Goal: Check status

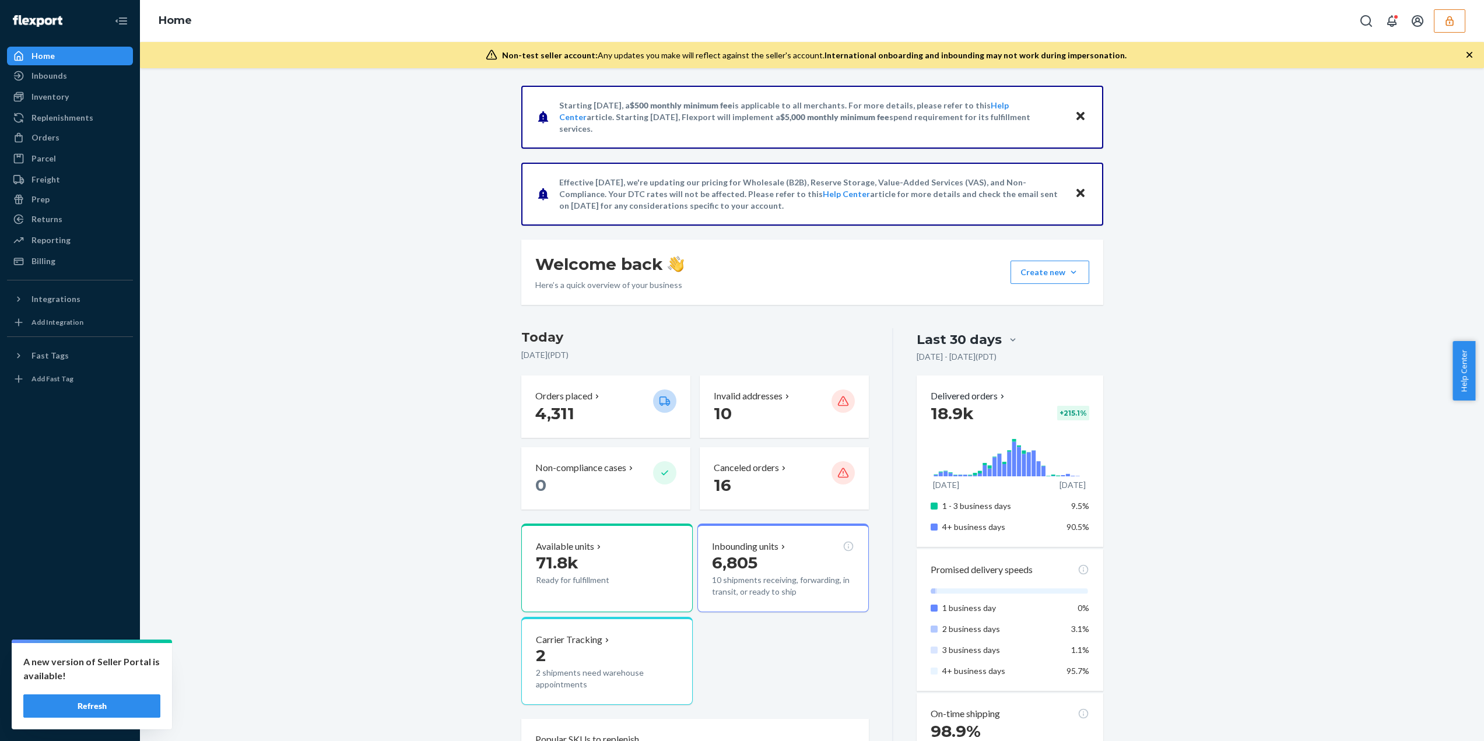
drag, startPoint x: 107, startPoint y: 707, endPoint x: 81, endPoint y: 690, distance: 30.7
click at [106, 707] on button "Refresh" at bounding box center [91, 705] width 137 height 23
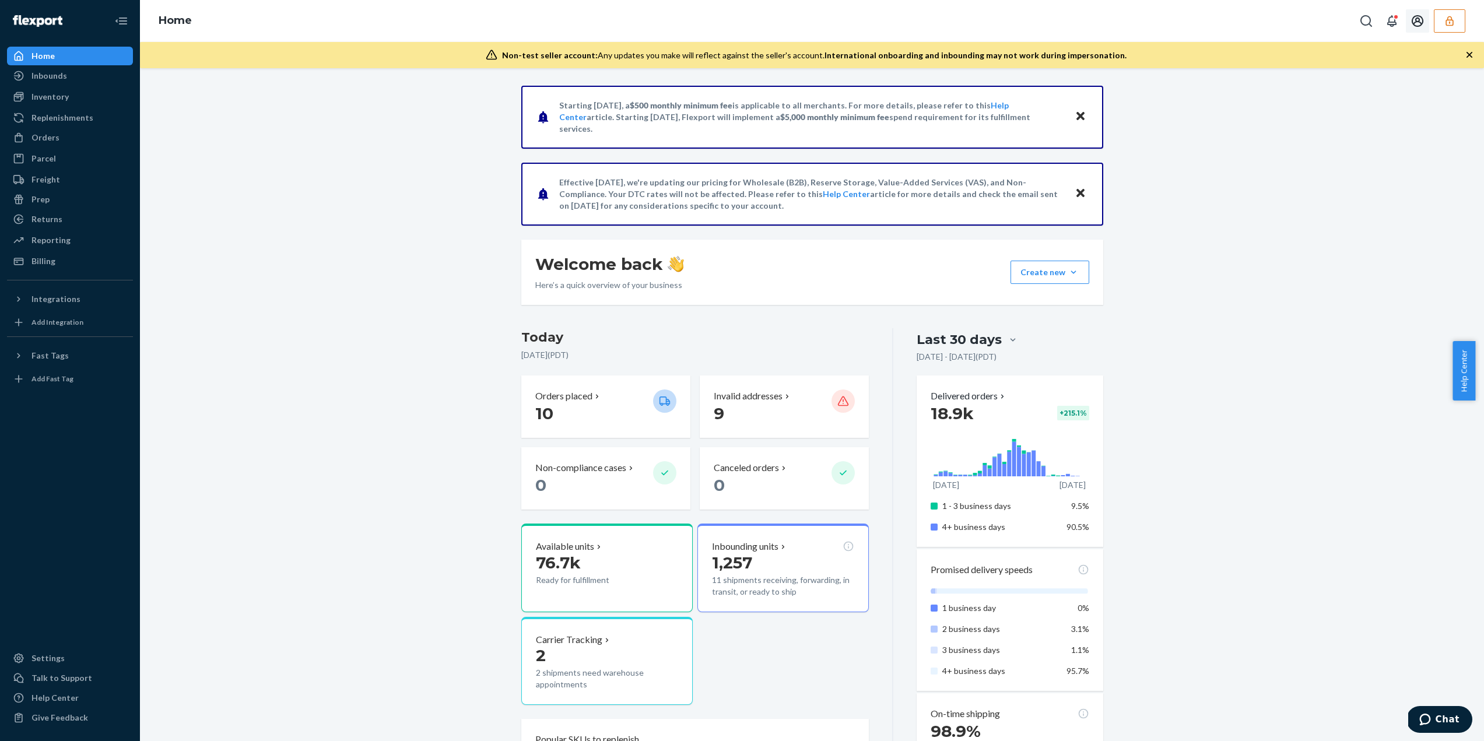
click at [1447, 23] on icon "button" at bounding box center [1449, 21] width 12 height 12
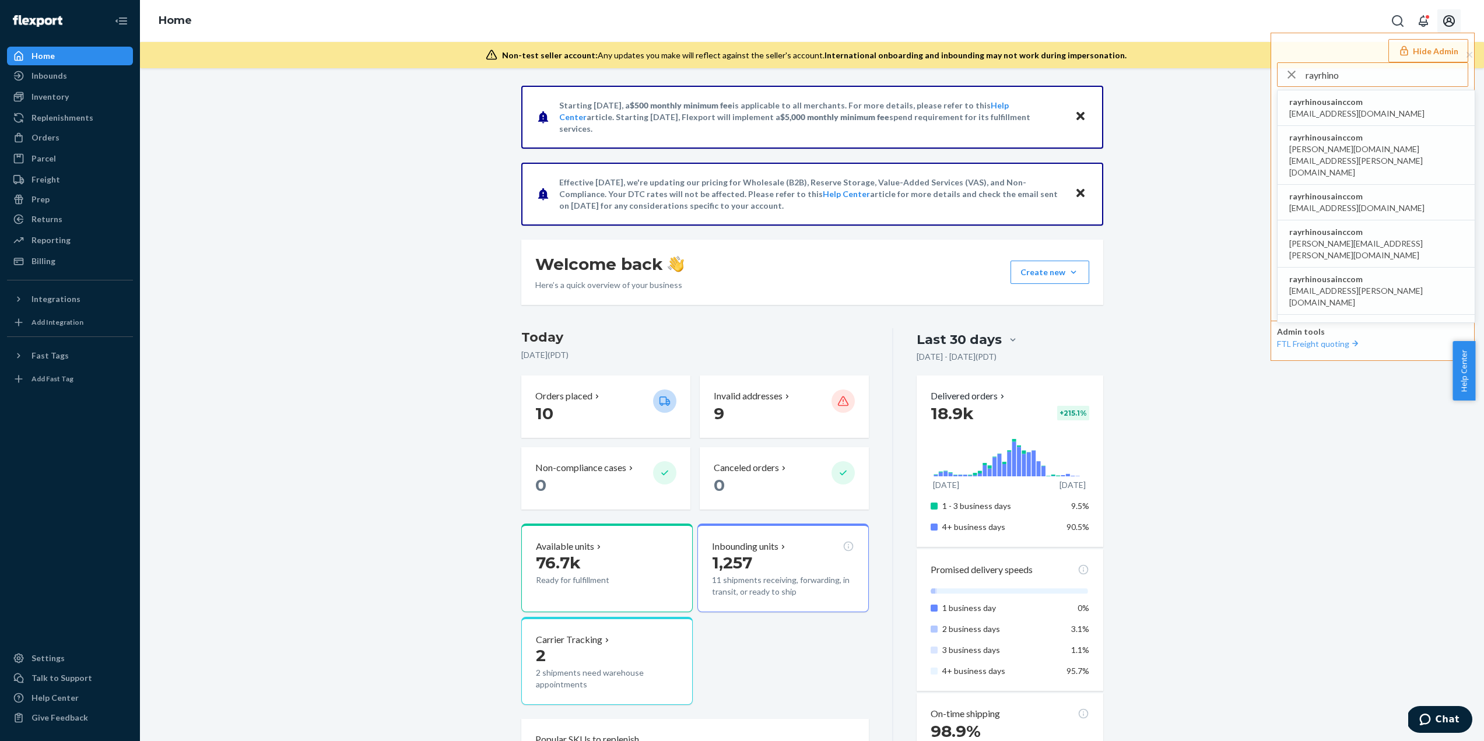
type input "rayrhino"
click at [1336, 108] on span "accounting@rhinousainc.com" at bounding box center [1356, 114] width 135 height 12
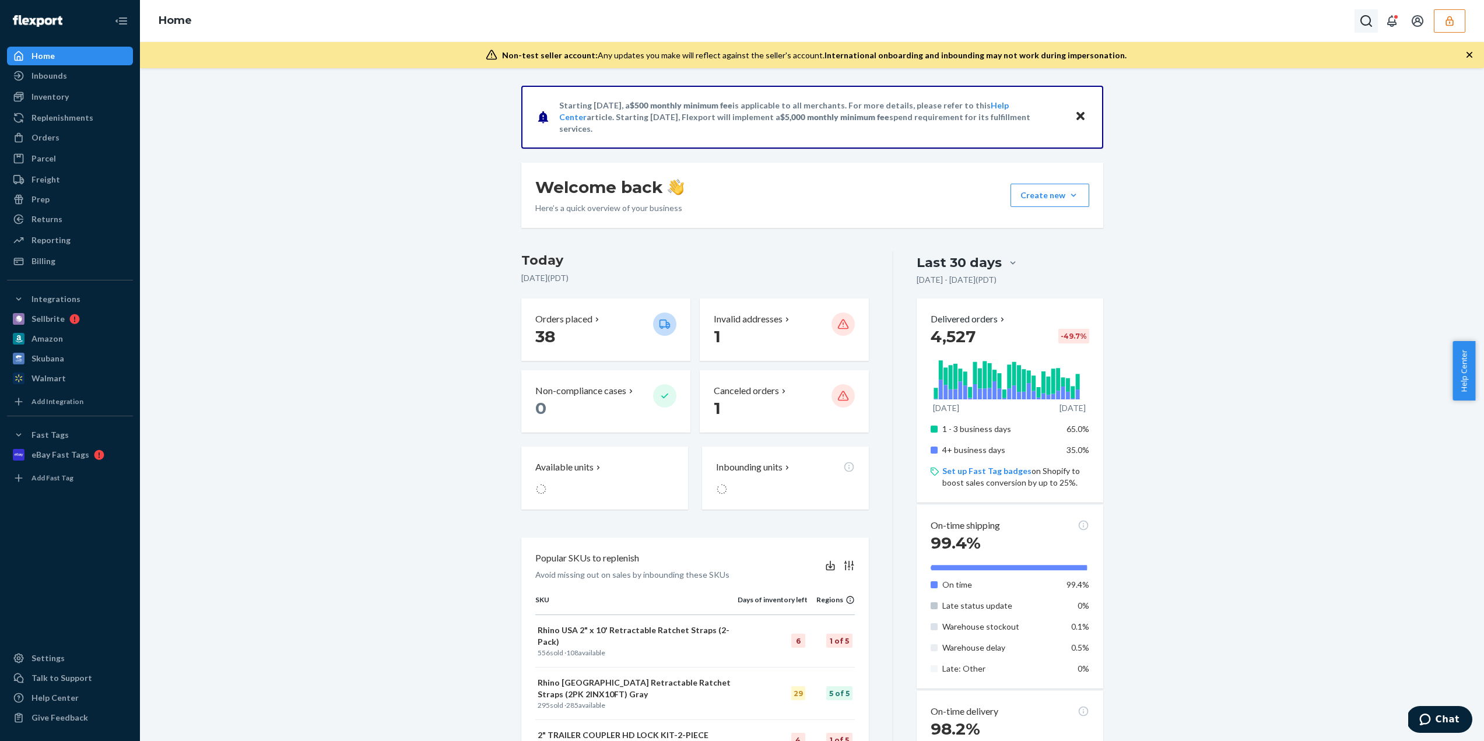
click at [1377, 28] on button "Open Search Box" at bounding box center [1365, 20] width 23 height 23
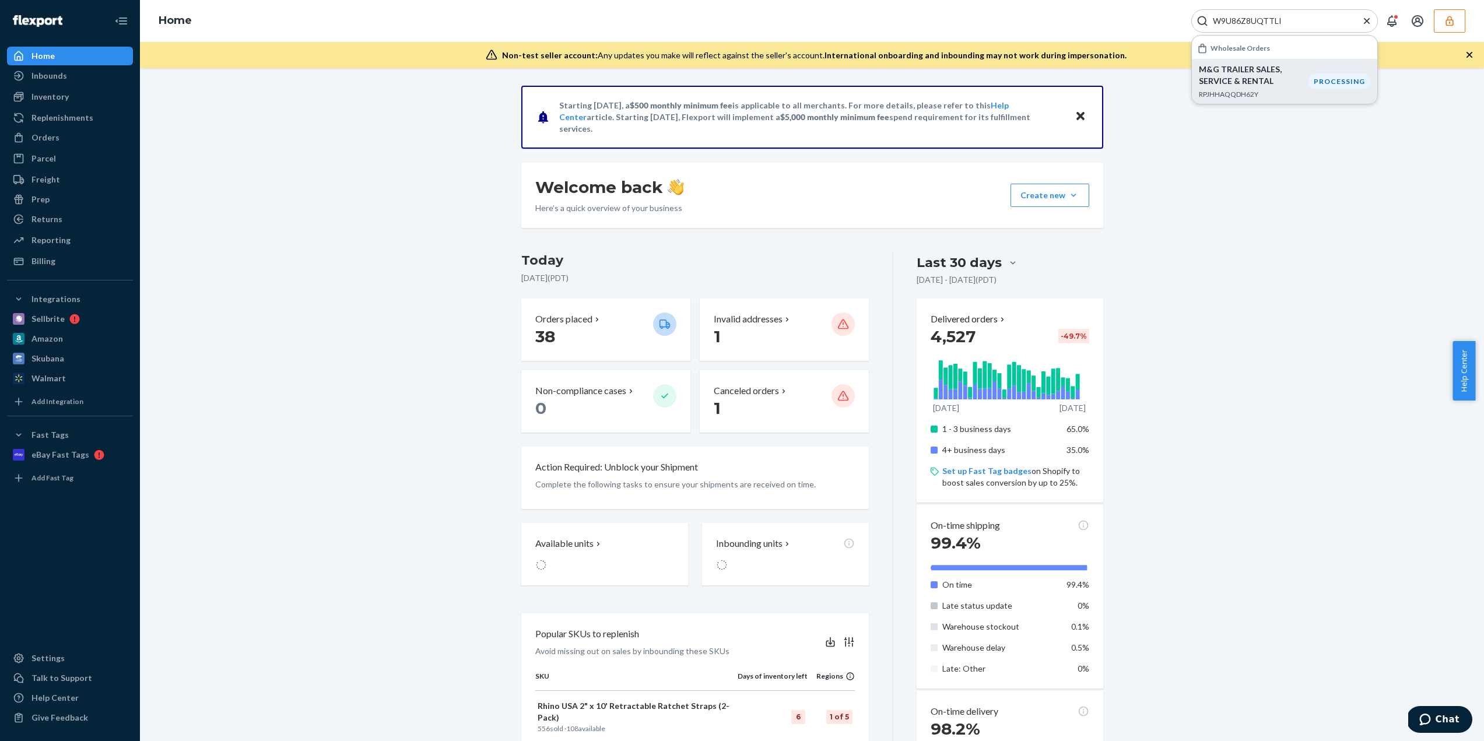
type input "W9U86Z8UQTTLI"
click at [1256, 72] on p "M&G TRAILER SALES, SERVICE & RENTAL" at bounding box center [1254, 75] width 110 height 23
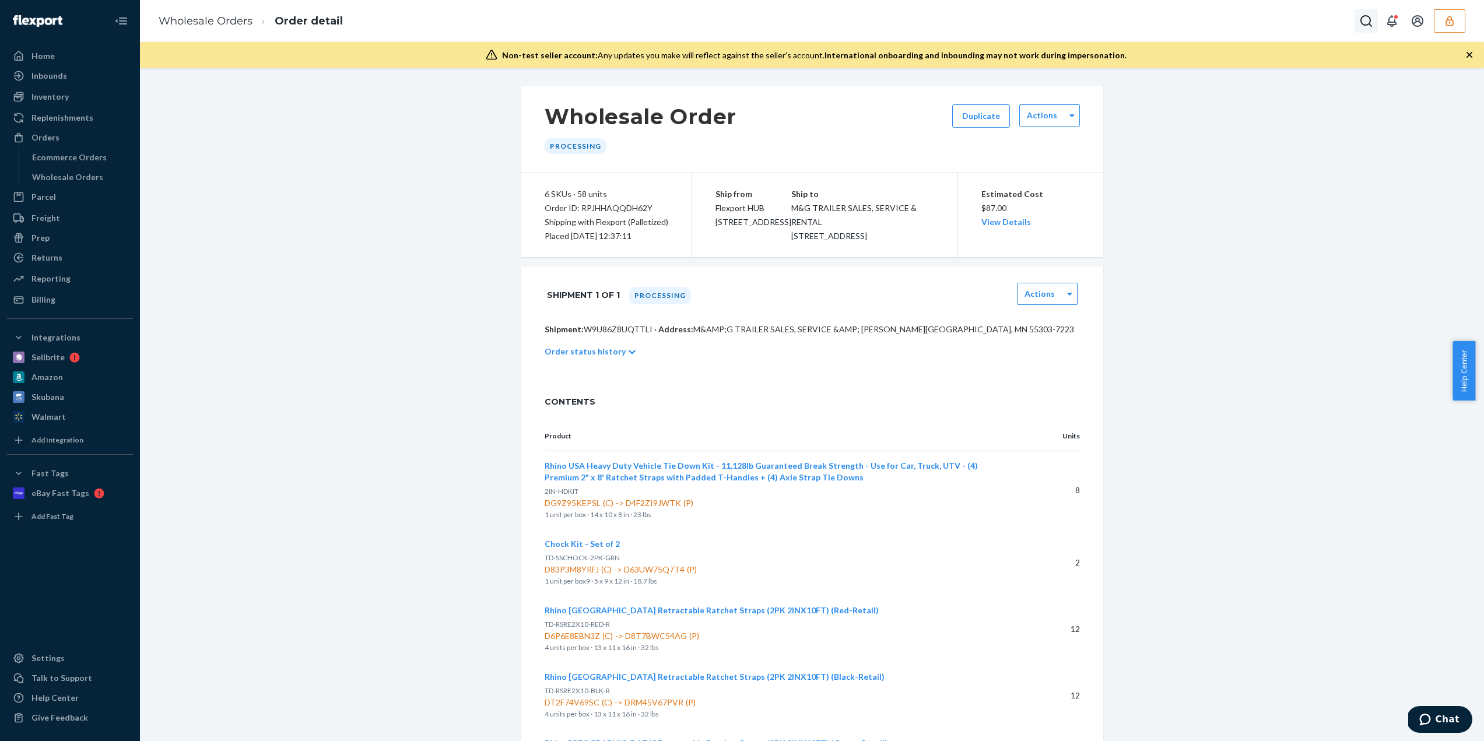
click at [1360, 18] on icon "Open Search Box" at bounding box center [1366, 21] width 12 height 12
type input "RPOG0759BHKB8"
click at [1239, 76] on div "[PERSON_NAME] RPOG0759BHKB8" at bounding box center [1262, 76] width 126 height 24
click at [1220, 74] on p "[PERSON_NAME]" at bounding box center [1262, 70] width 126 height 12
click at [1252, 72] on p "[PERSON_NAME]" at bounding box center [1262, 70] width 126 height 12
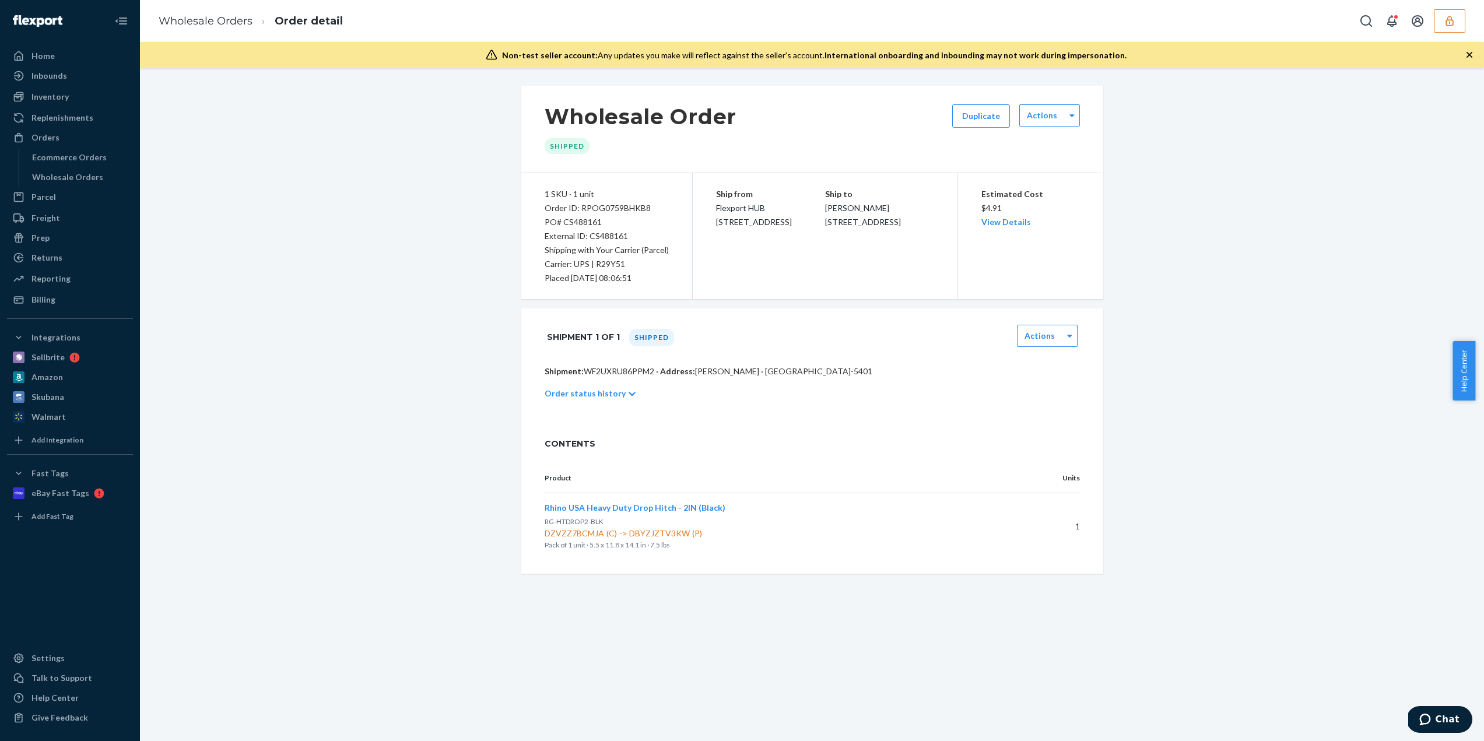
click at [619, 370] on p "Shipment: WF2UXRU86PPM2 · Address: BERNARD COYNE · SNEADS FERRY, NC 28460-5401" at bounding box center [811, 372] width 535 height 12
